Goal: Task Accomplishment & Management: Use online tool/utility

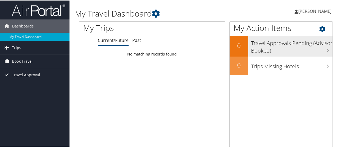
click at [267, 53] on h3 "Travel Approvals Pending (Advisor Booked)" at bounding box center [291, 45] width 81 height 18
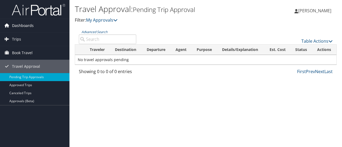
click at [18, 23] on span "Dashboards" at bounding box center [23, 25] width 22 height 13
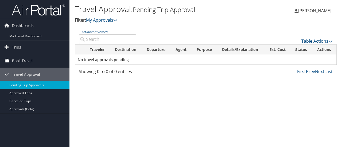
click at [28, 59] on span "Book Travel" at bounding box center [22, 60] width 21 height 13
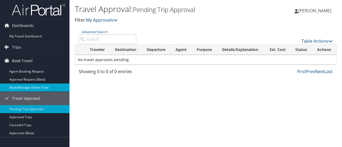
click at [30, 86] on link "Book/Manage Online Trips" at bounding box center [34, 88] width 69 height 8
